Goal: Task Accomplishment & Management: Use online tool/utility

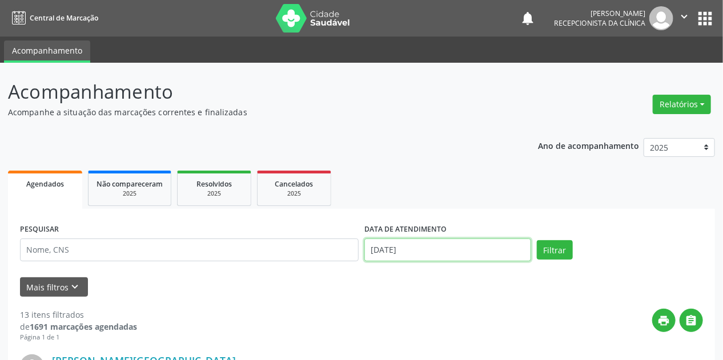
click at [388, 251] on input "[DATE]" at bounding box center [447, 250] width 167 height 23
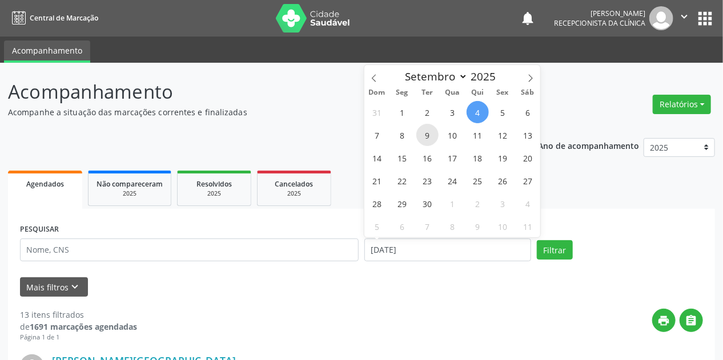
click at [428, 134] on span "9" at bounding box center [427, 135] width 22 height 22
type input "[DATE]"
click at [428, 134] on span "9" at bounding box center [427, 135] width 22 height 22
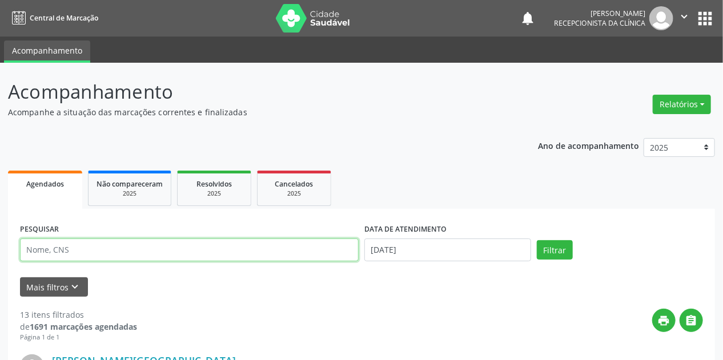
click at [82, 244] on input "text" at bounding box center [189, 250] width 339 height 23
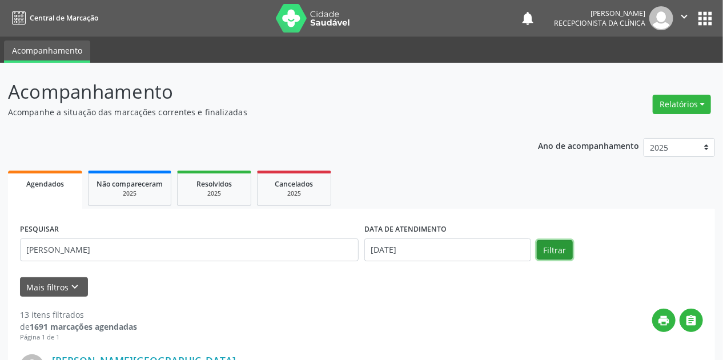
click at [551, 243] on button "Filtrar" at bounding box center [555, 249] width 36 height 19
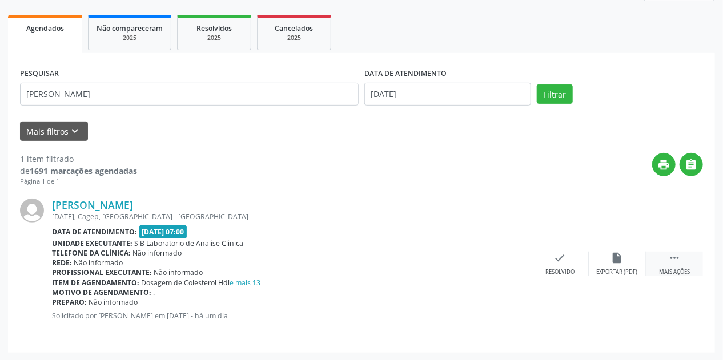
click at [682, 260] on div " Mais ações" at bounding box center [674, 264] width 57 height 25
click at [502, 263] on icon "print" at bounding box center [503, 258] width 13 height 13
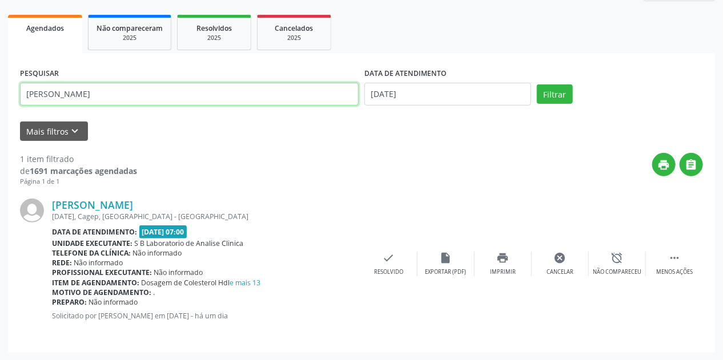
drag, startPoint x: 105, startPoint y: 92, endPoint x: 0, endPoint y: 118, distance: 108.2
click at [0, 117] on div "Acompanhamento Acompanhe a situação das marcações correntes e finalizadas Relat…" at bounding box center [361, 134] width 723 height 454
click at [537, 85] on button "Filtrar" at bounding box center [555, 94] width 36 height 19
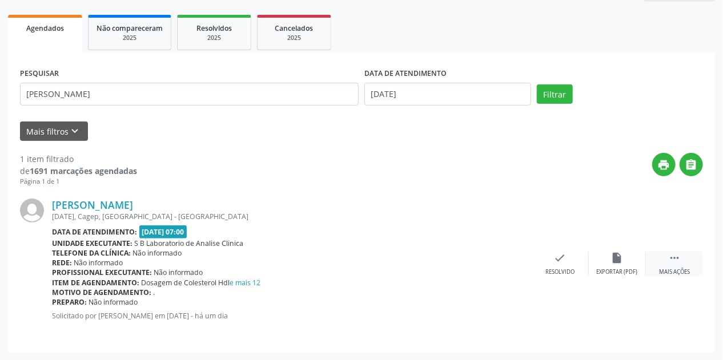
click at [681, 259] on div " Mais ações" at bounding box center [674, 264] width 57 height 25
click at [511, 263] on div "print Imprimir" at bounding box center [503, 264] width 57 height 25
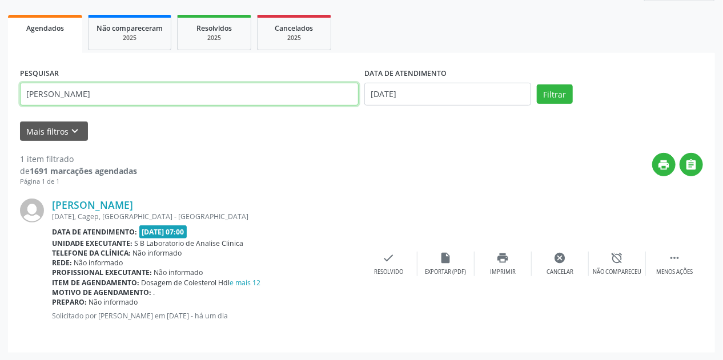
drag, startPoint x: 139, startPoint y: 93, endPoint x: 0, endPoint y: 119, distance: 141.2
click at [0, 119] on div "Acompanhamento Acompanhe a situação das marcações correntes e finalizadas Relat…" at bounding box center [361, 134] width 723 height 454
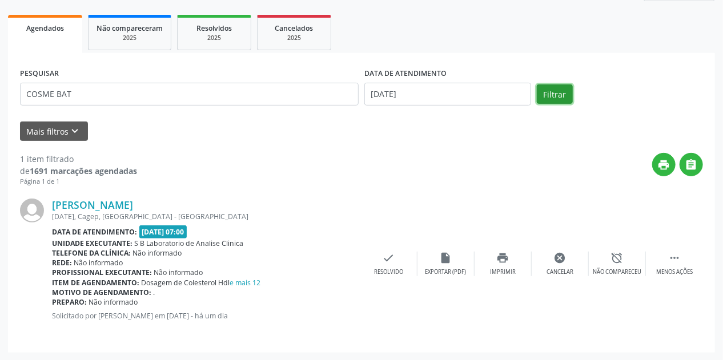
click at [560, 94] on button "Filtrar" at bounding box center [555, 94] width 36 height 19
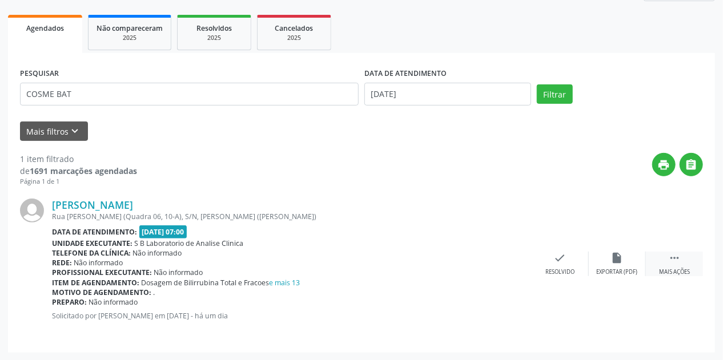
click at [674, 264] on div " Mais ações" at bounding box center [674, 264] width 57 height 25
click at [509, 264] on div "print Imprimir" at bounding box center [503, 264] width 57 height 25
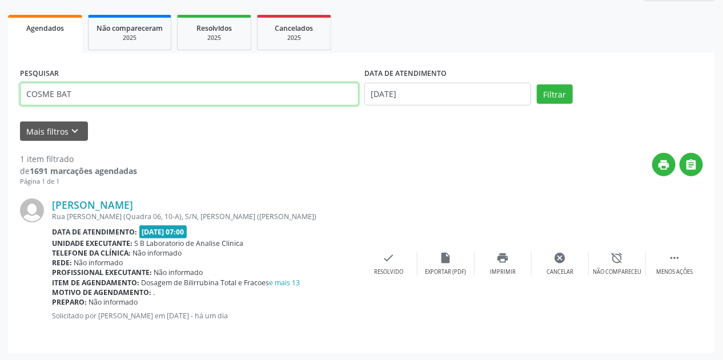
drag, startPoint x: 73, startPoint y: 97, endPoint x: 0, endPoint y: 118, distance: 76.1
click at [0, 118] on div "Acompanhamento Acompanhe a situação das marcações correntes e finalizadas Relat…" at bounding box center [361, 134] width 723 height 454
type input "T"
click at [537, 85] on button "Filtrar" at bounding box center [555, 94] width 36 height 19
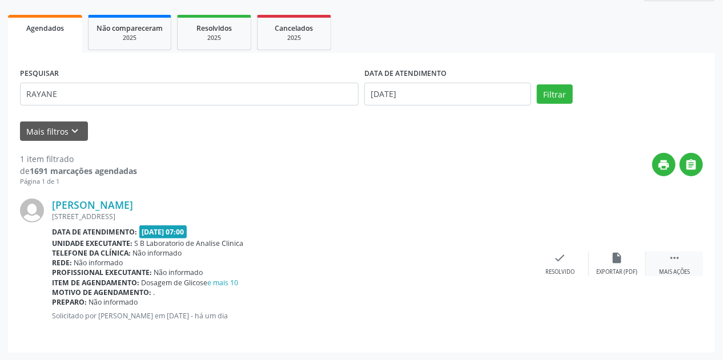
click at [669, 272] on div "Mais ações" at bounding box center [674, 272] width 31 height 8
click at [494, 266] on div "print Imprimir" at bounding box center [503, 264] width 57 height 25
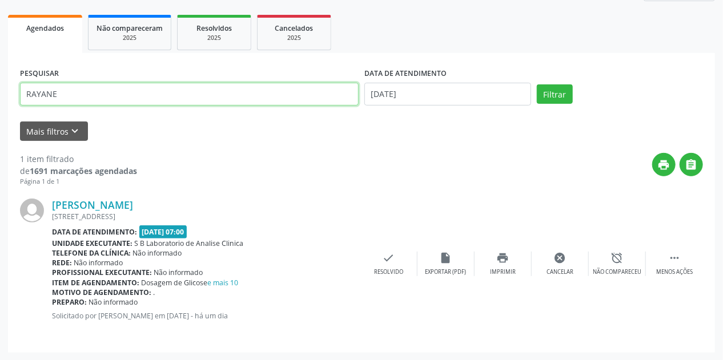
drag, startPoint x: 98, startPoint y: 98, endPoint x: 0, endPoint y: 136, distance: 105.4
click at [0, 136] on div "Acompanhamento Acompanhe a situação das marcações correntes e finalizadas Relat…" at bounding box center [361, 134] width 723 height 454
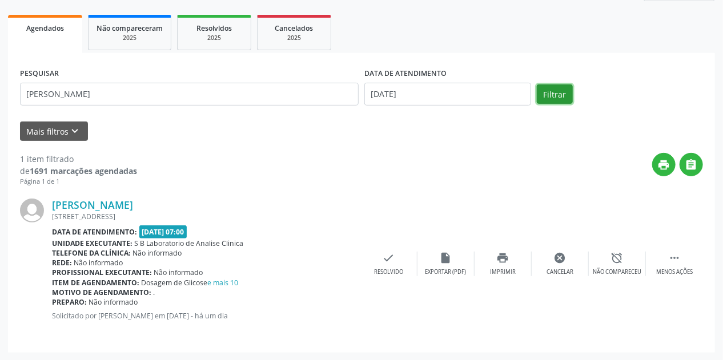
click at [551, 93] on button "Filtrar" at bounding box center [555, 94] width 36 height 19
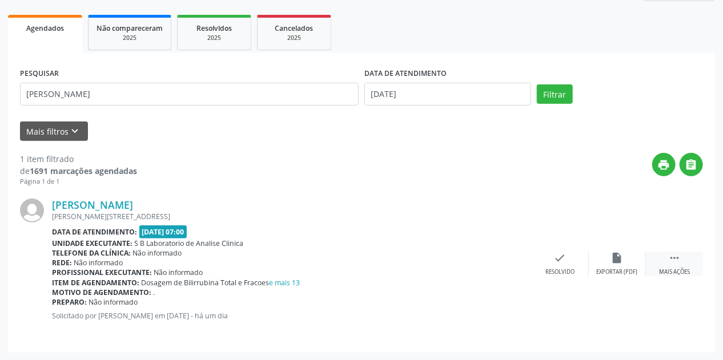
click at [666, 266] on div " Mais ações" at bounding box center [674, 264] width 57 height 25
click at [507, 268] on div "Imprimir" at bounding box center [503, 272] width 26 height 8
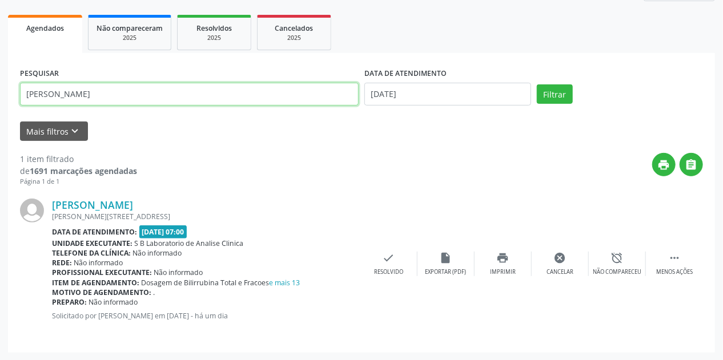
drag, startPoint x: 105, startPoint y: 98, endPoint x: 0, endPoint y: 126, distance: 108.7
click at [0, 126] on div "Acompanhamento Acompanhe a situação das marcações correntes e finalizadas Relat…" at bounding box center [361, 134] width 723 height 454
click at [537, 85] on button "Filtrar" at bounding box center [555, 94] width 36 height 19
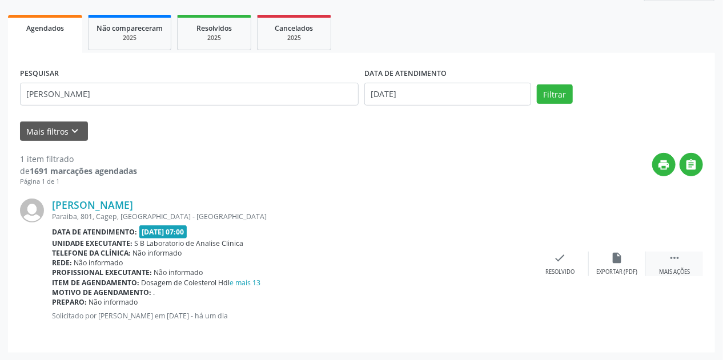
click at [667, 259] on div " Mais ações" at bounding box center [674, 264] width 57 height 25
click at [501, 260] on icon "print" at bounding box center [503, 258] width 13 height 13
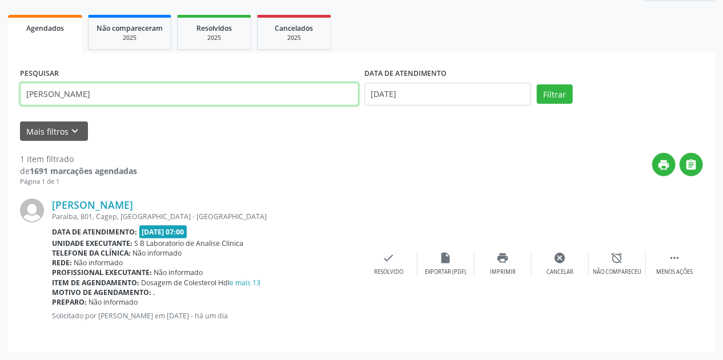
drag, startPoint x: 69, startPoint y: 96, endPoint x: 0, endPoint y: 115, distance: 71.6
click at [0, 114] on div "Acompanhamento Acompanhe a situação das marcações correntes e finalizadas Relat…" at bounding box center [361, 134] width 723 height 454
click at [537, 85] on button "Filtrar" at bounding box center [555, 94] width 36 height 19
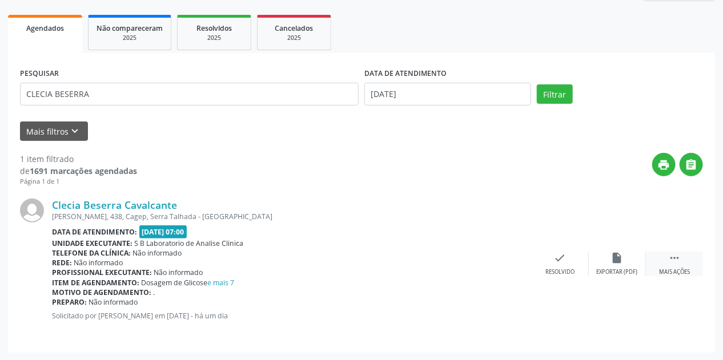
click at [676, 263] on icon "" at bounding box center [674, 258] width 13 height 13
click at [509, 263] on div "print Imprimir" at bounding box center [503, 264] width 57 height 25
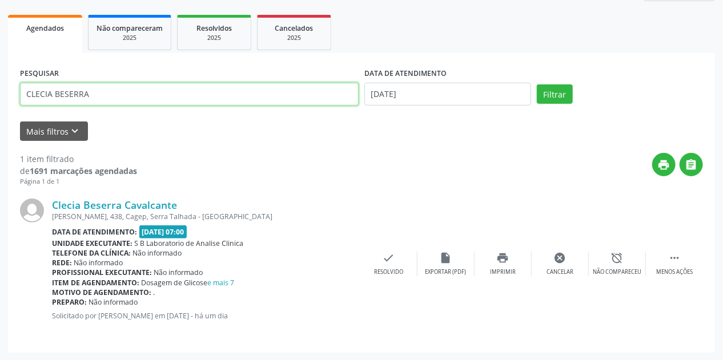
drag, startPoint x: 103, startPoint y: 97, endPoint x: 0, endPoint y: 109, distance: 103.5
click at [0, 109] on div "Acompanhamento Acompanhe a situação das marcações correntes e finalizadas Relat…" at bounding box center [361, 134] width 723 height 454
click at [537, 85] on button "Filtrar" at bounding box center [555, 94] width 36 height 19
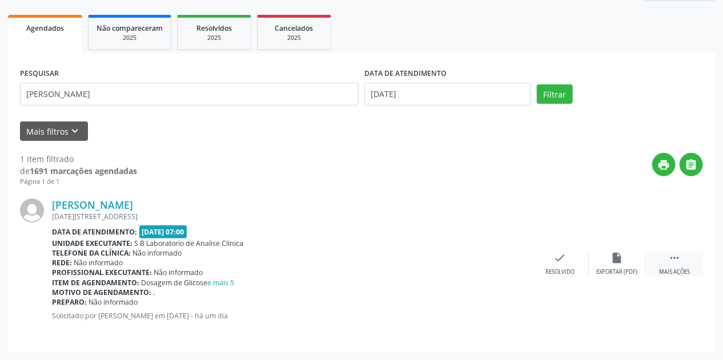
click at [674, 255] on icon "" at bounding box center [674, 258] width 13 height 13
click at [509, 259] on div "print Imprimir" at bounding box center [503, 264] width 57 height 25
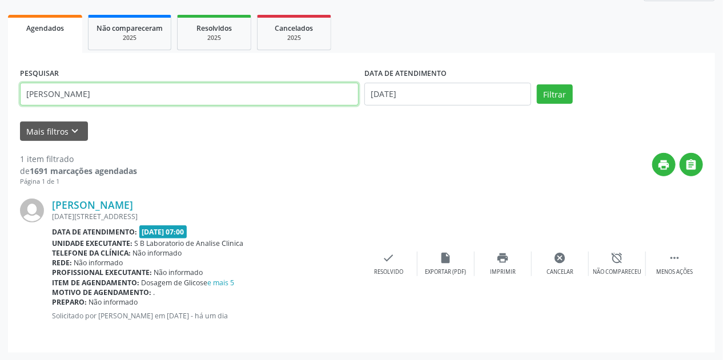
drag, startPoint x: 103, startPoint y: 89, endPoint x: 0, endPoint y: 125, distance: 108.9
click at [0, 125] on div "Acompanhamento Acompanhe a situação das marcações correntes e finalizadas Relat…" at bounding box center [361, 134] width 723 height 454
click at [537, 85] on button "Filtrar" at bounding box center [555, 94] width 36 height 19
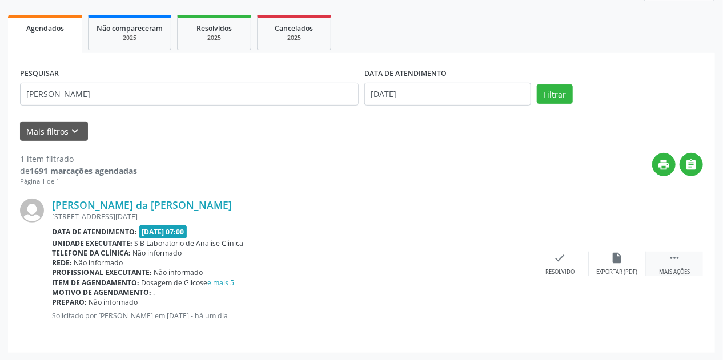
click at [684, 266] on div " Mais ações" at bounding box center [674, 264] width 57 height 25
click at [503, 261] on icon "print" at bounding box center [503, 258] width 13 height 13
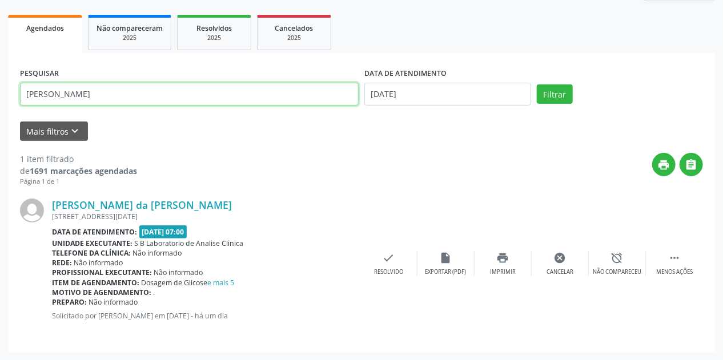
drag, startPoint x: 95, startPoint y: 97, endPoint x: 0, endPoint y: 113, distance: 96.0
click at [0, 113] on div "Acompanhamento Acompanhe a situação das marcações correntes e finalizadas Relat…" at bounding box center [361, 134] width 723 height 454
click at [537, 85] on button "Filtrar" at bounding box center [555, 94] width 36 height 19
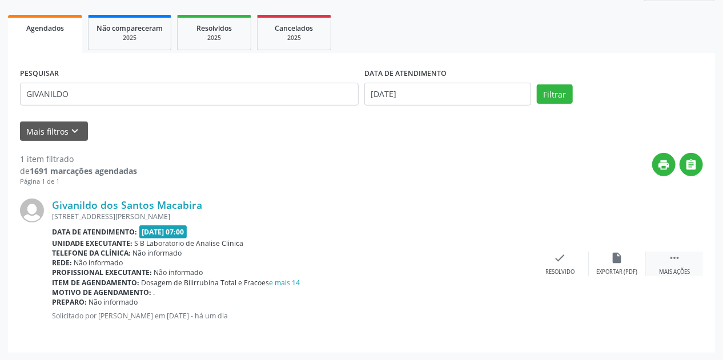
click at [678, 260] on icon "" at bounding box center [674, 258] width 13 height 13
click at [498, 262] on icon "print" at bounding box center [503, 258] width 13 height 13
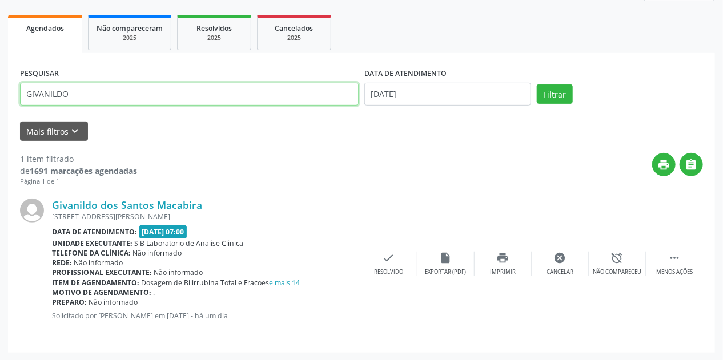
drag, startPoint x: 93, startPoint y: 93, endPoint x: 0, endPoint y: 107, distance: 94.1
click at [0, 107] on div "Acompanhamento Acompanhe a situação das marcações correntes e finalizadas Relat…" at bounding box center [361, 134] width 723 height 454
click at [537, 85] on button "Filtrar" at bounding box center [555, 94] width 36 height 19
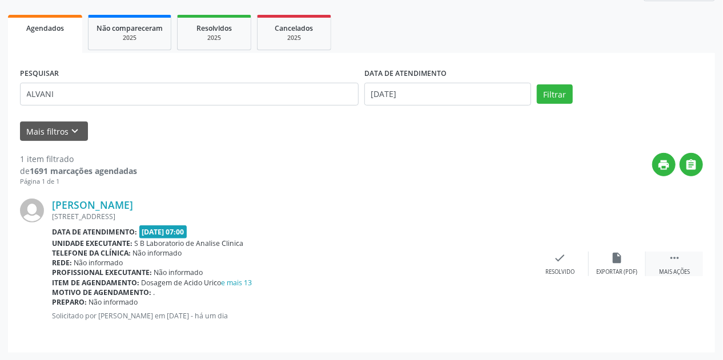
click at [660, 256] on div " Mais ações" at bounding box center [674, 264] width 57 height 25
click at [503, 260] on icon "print" at bounding box center [503, 258] width 13 height 13
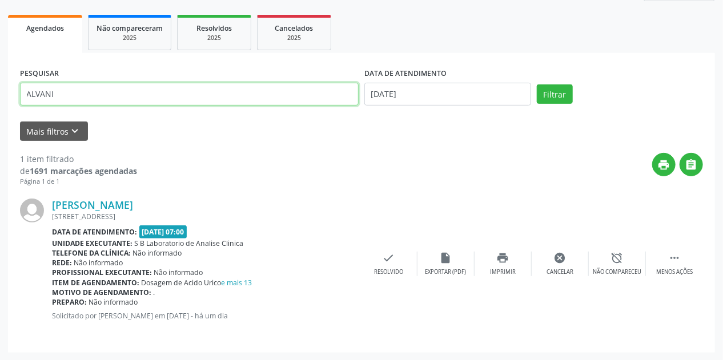
drag, startPoint x: 71, startPoint y: 91, endPoint x: 0, endPoint y: 81, distance: 72.0
click at [0, 81] on div "Acompanhamento Acompanhe a situação das marcações correntes e finalizadas Relat…" at bounding box center [361, 134] width 723 height 454
type input "maRIA DO SOCORRO M"
click at [537, 85] on button "Filtrar" at bounding box center [555, 94] width 36 height 19
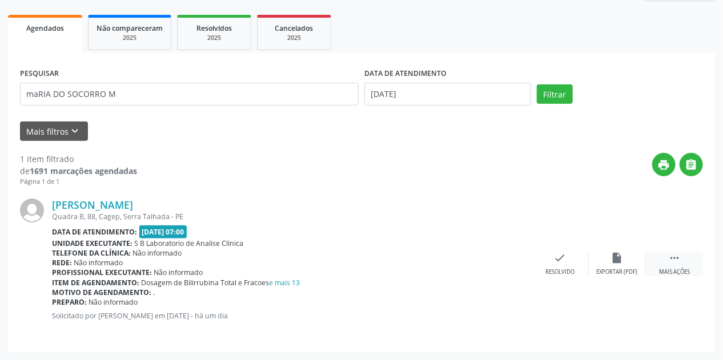
click at [680, 267] on div " Mais ações" at bounding box center [674, 264] width 57 height 25
click at [503, 260] on icon "print" at bounding box center [503, 258] width 13 height 13
